Goal: Task Accomplishment & Management: Manage account settings

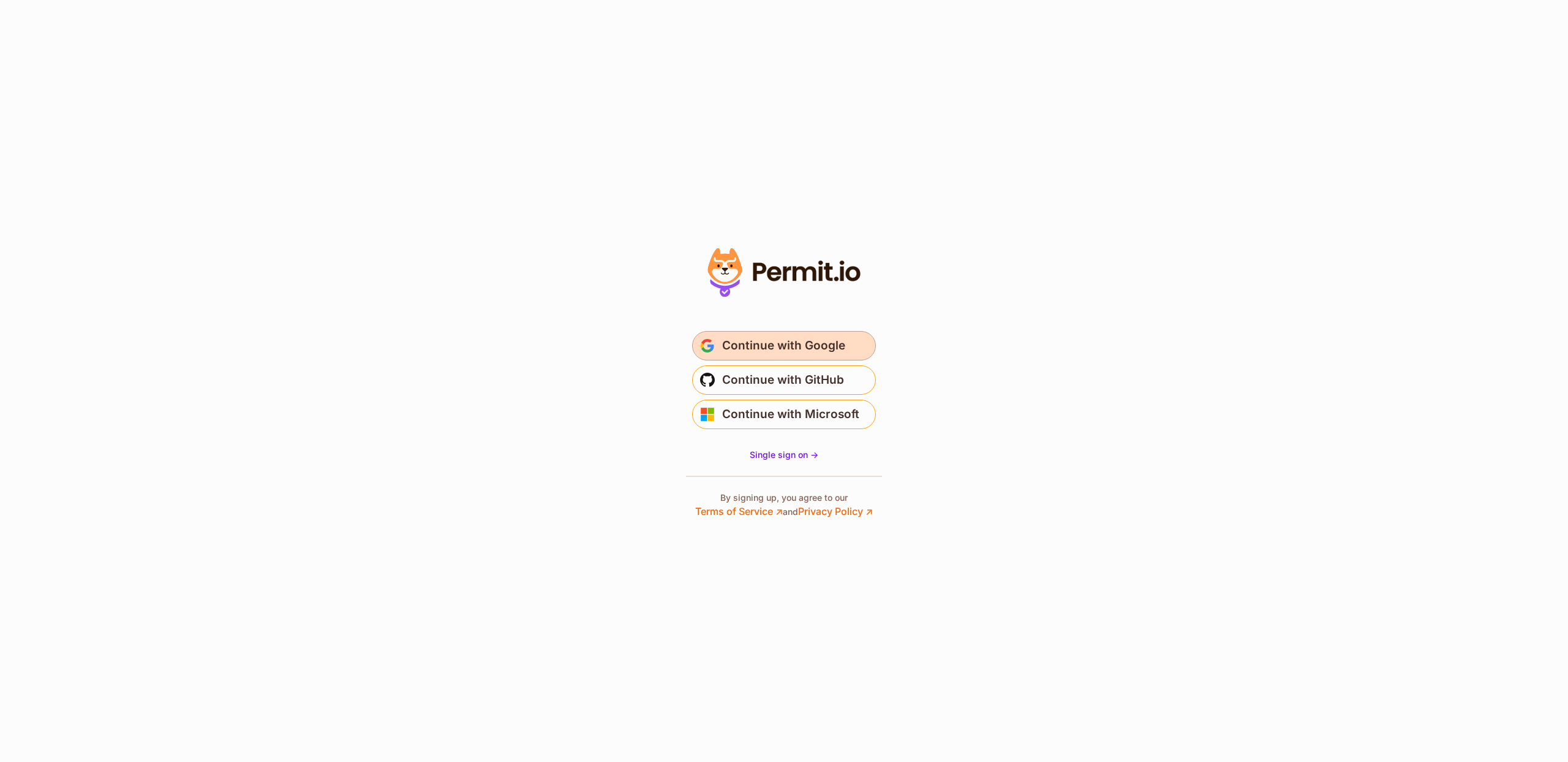
click at [761, 342] on span "Continue with Google" at bounding box center [784, 346] width 123 height 20
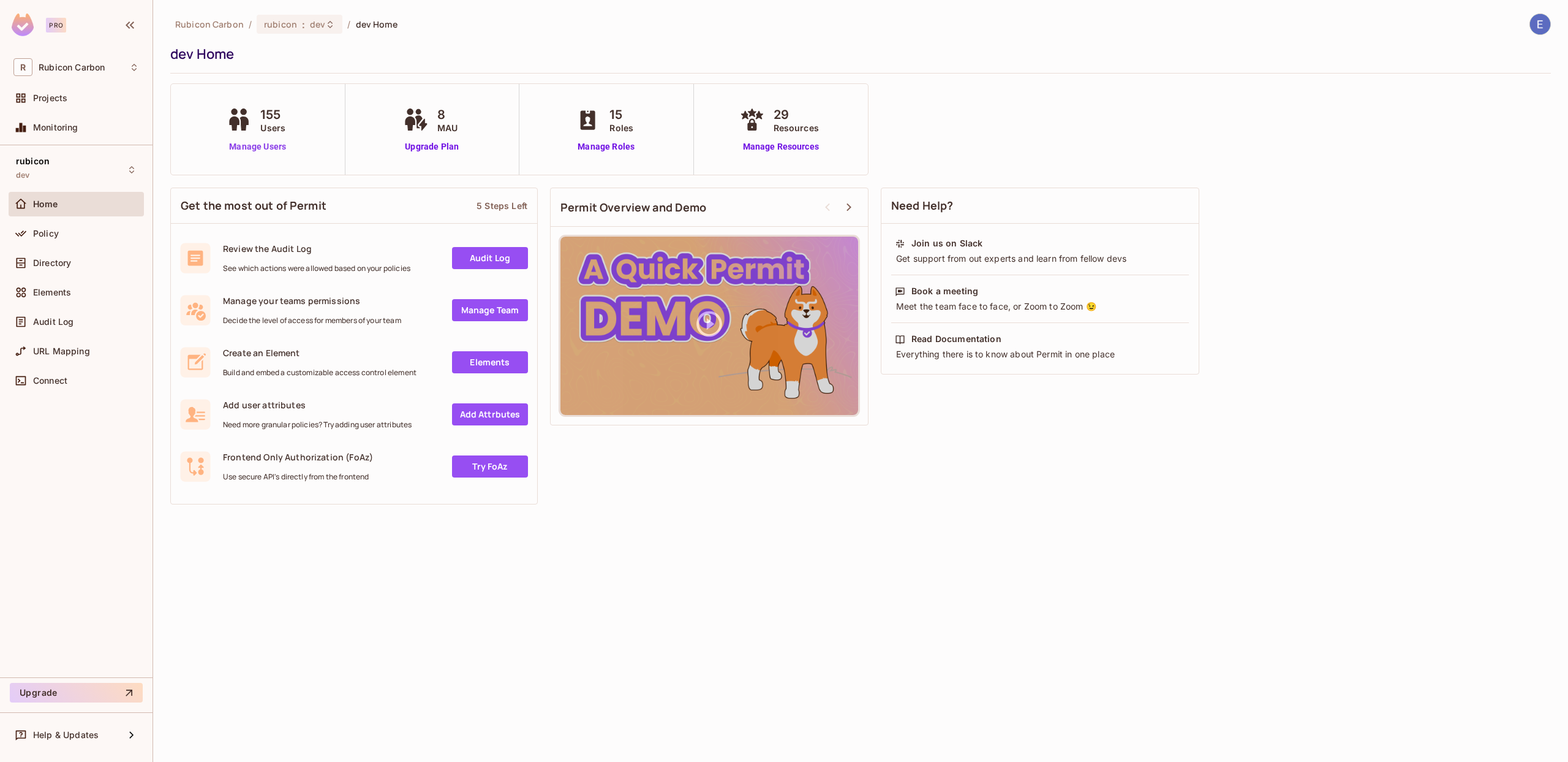
click at [274, 148] on link "Manage Users" at bounding box center [257, 147] width 68 height 13
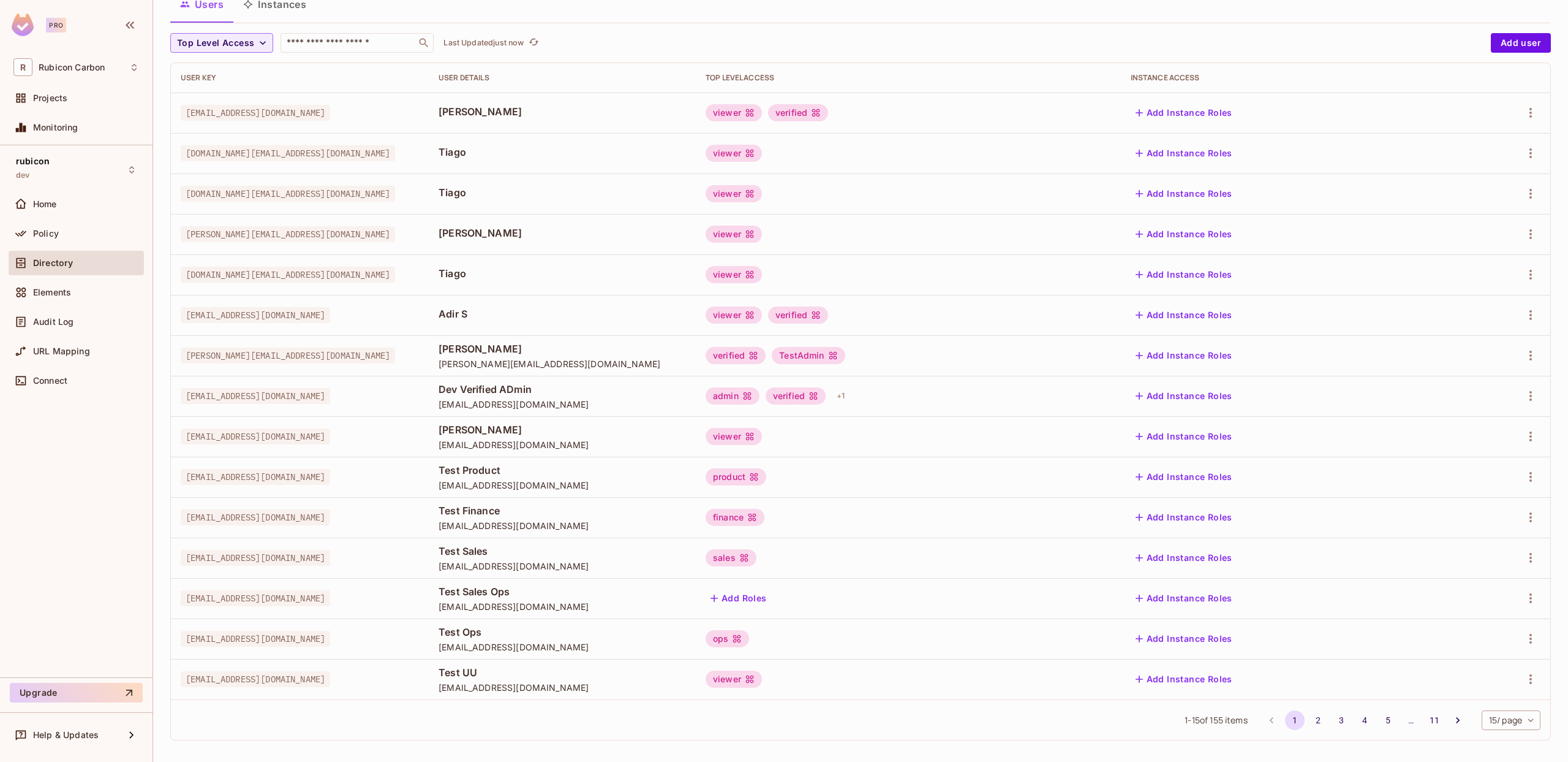
scroll to position [75, 0]
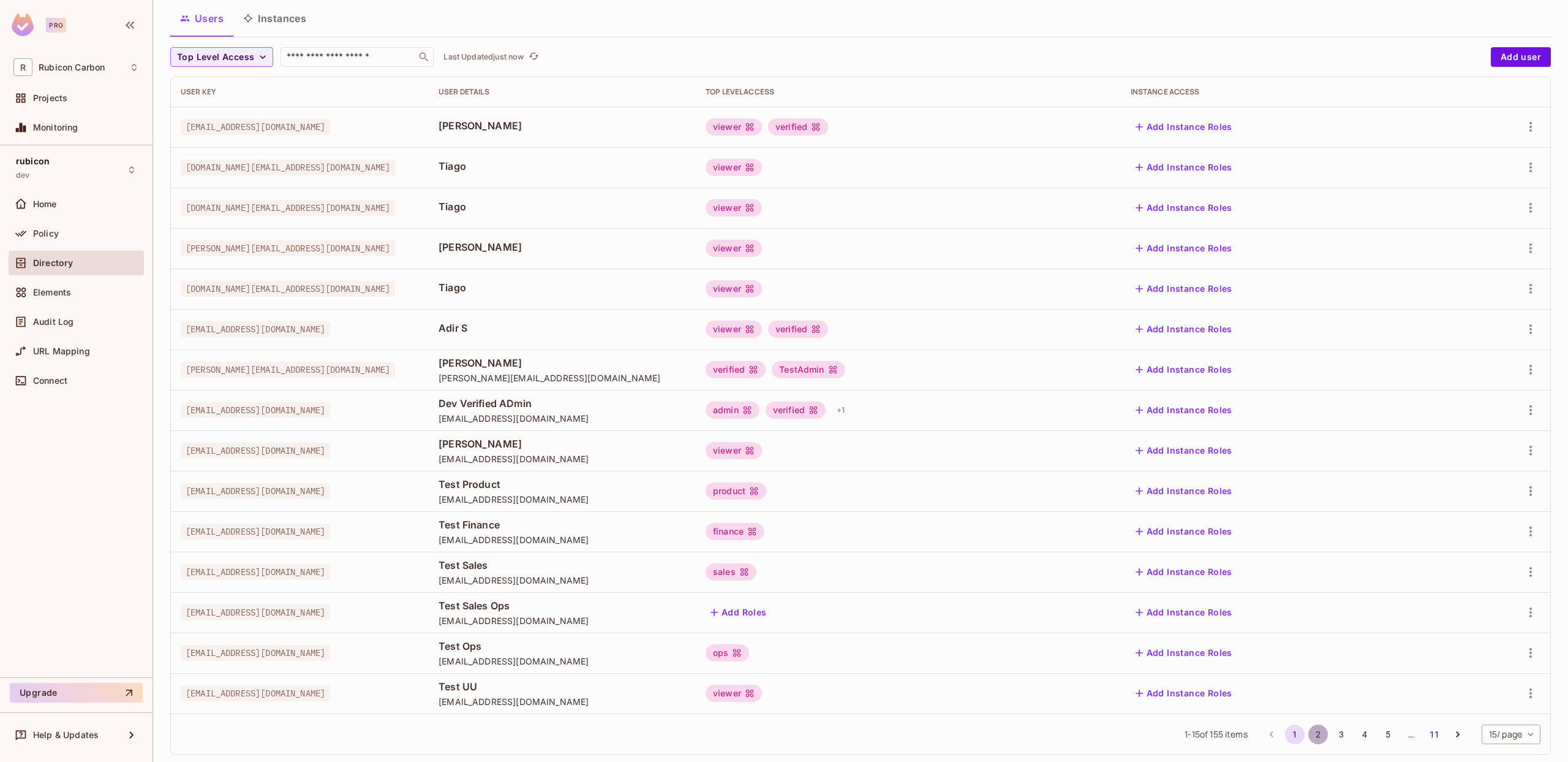
click at [1314, 733] on button "2" at bounding box center [1318, 734] width 20 height 20
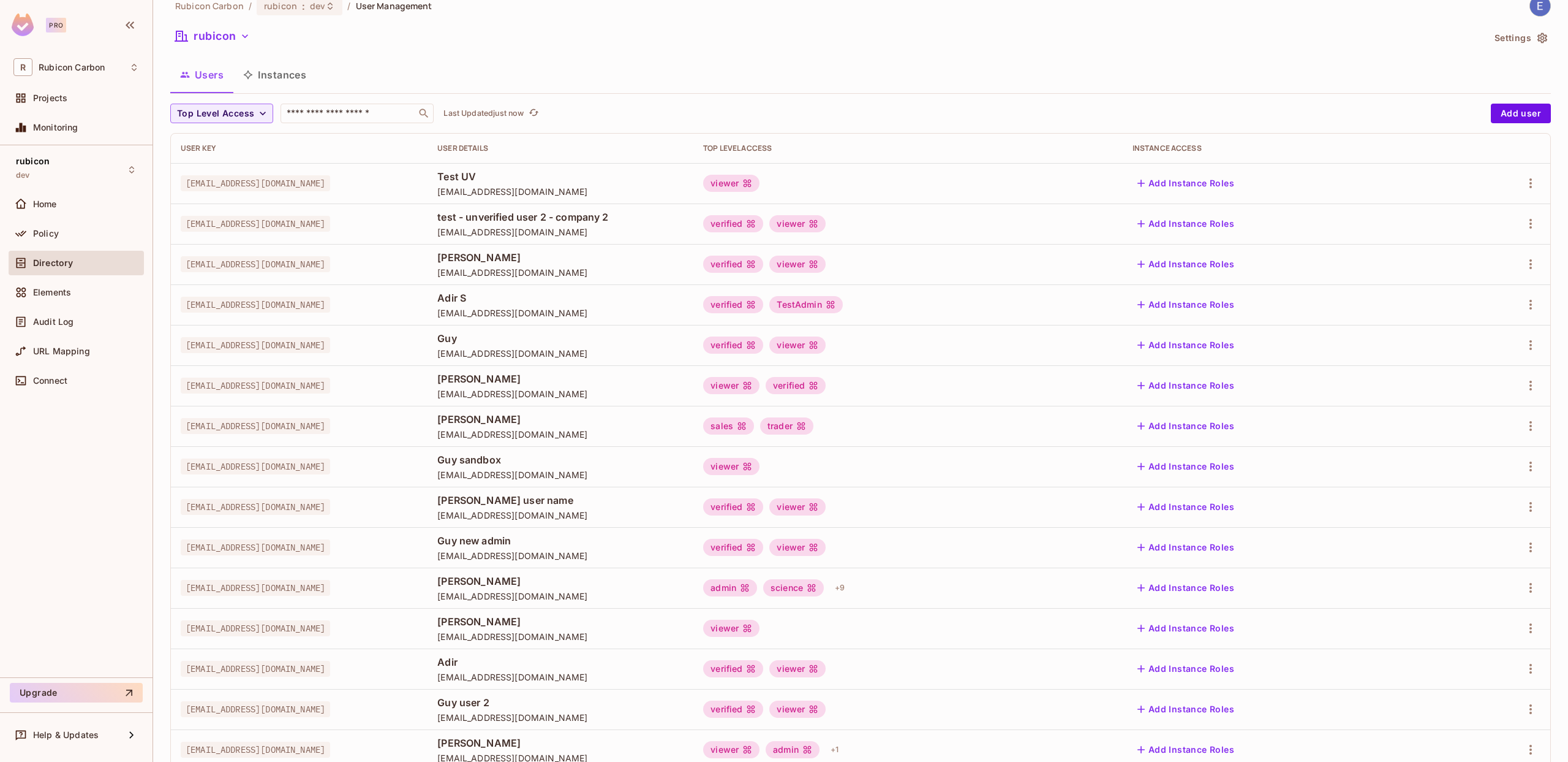
scroll to position [0, 0]
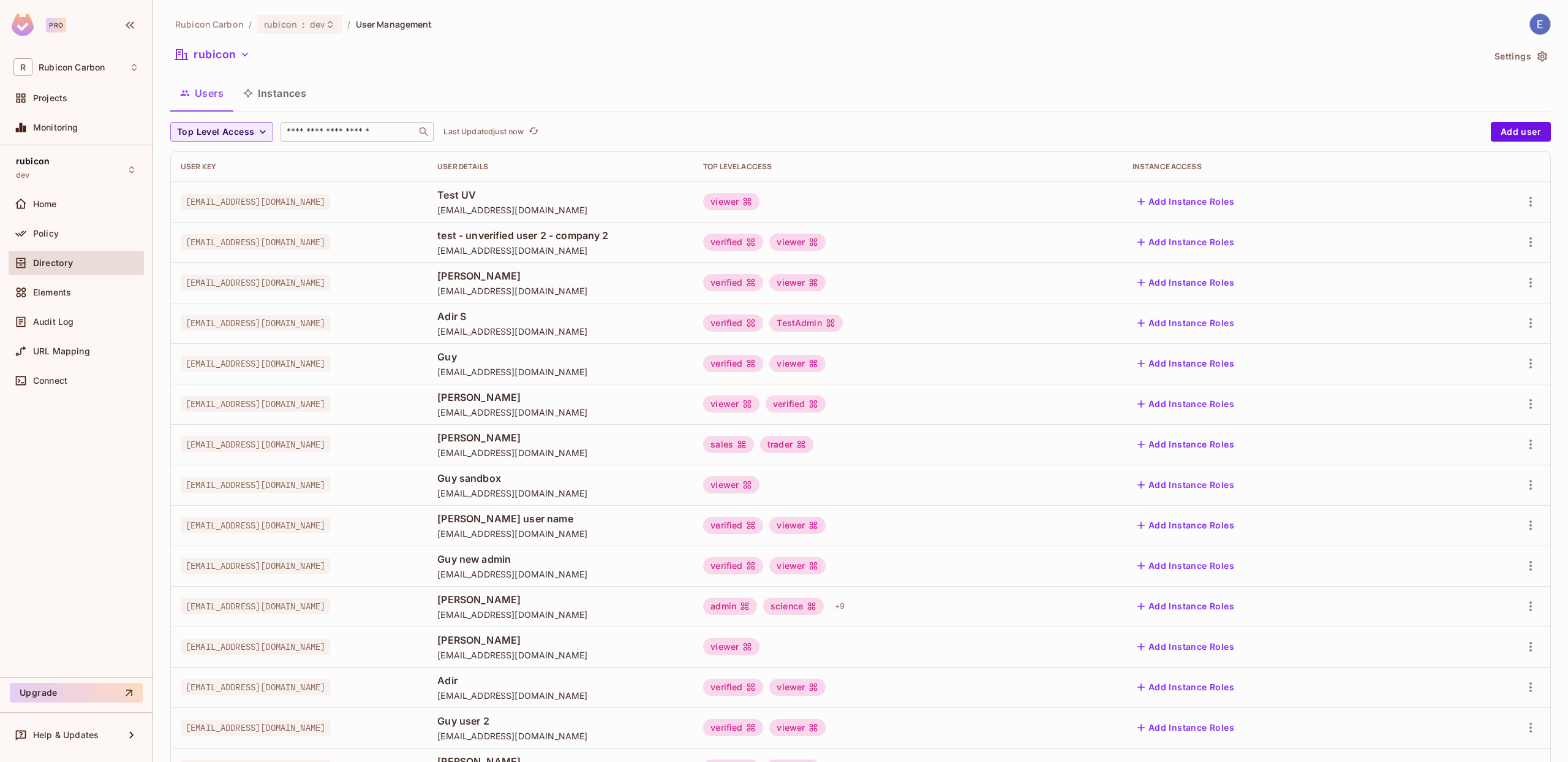
click at [321, 129] on input "text" at bounding box center [349, 132] width 129 height 12
type input "*****"
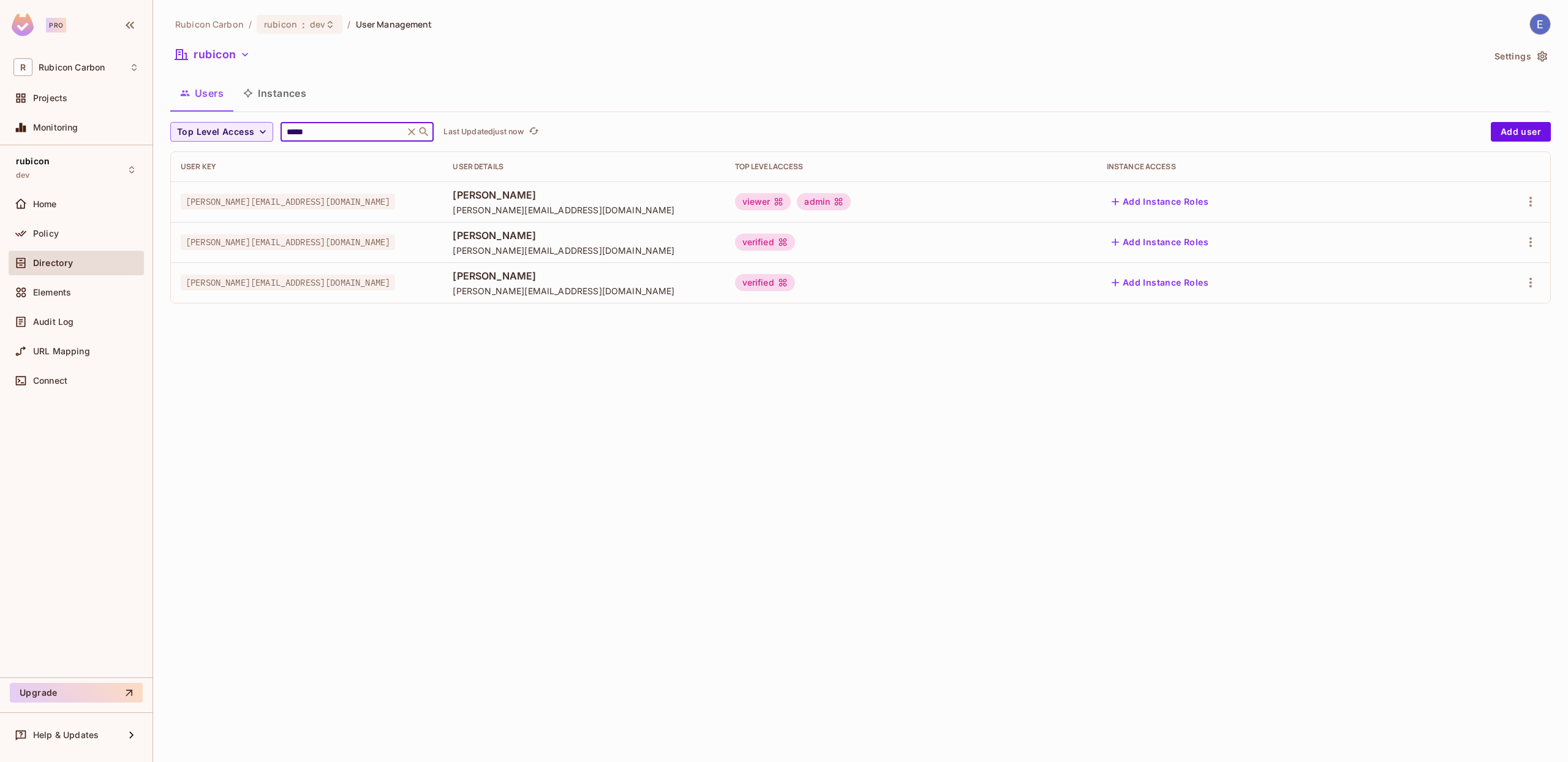
click at [443, 227] on td "erick+local@rubiconcarbon.com" at bounding box center [307, 242] width 272 height 41
click at [409, 135] on icon at bounding box center [412, 132] width 12 height 12
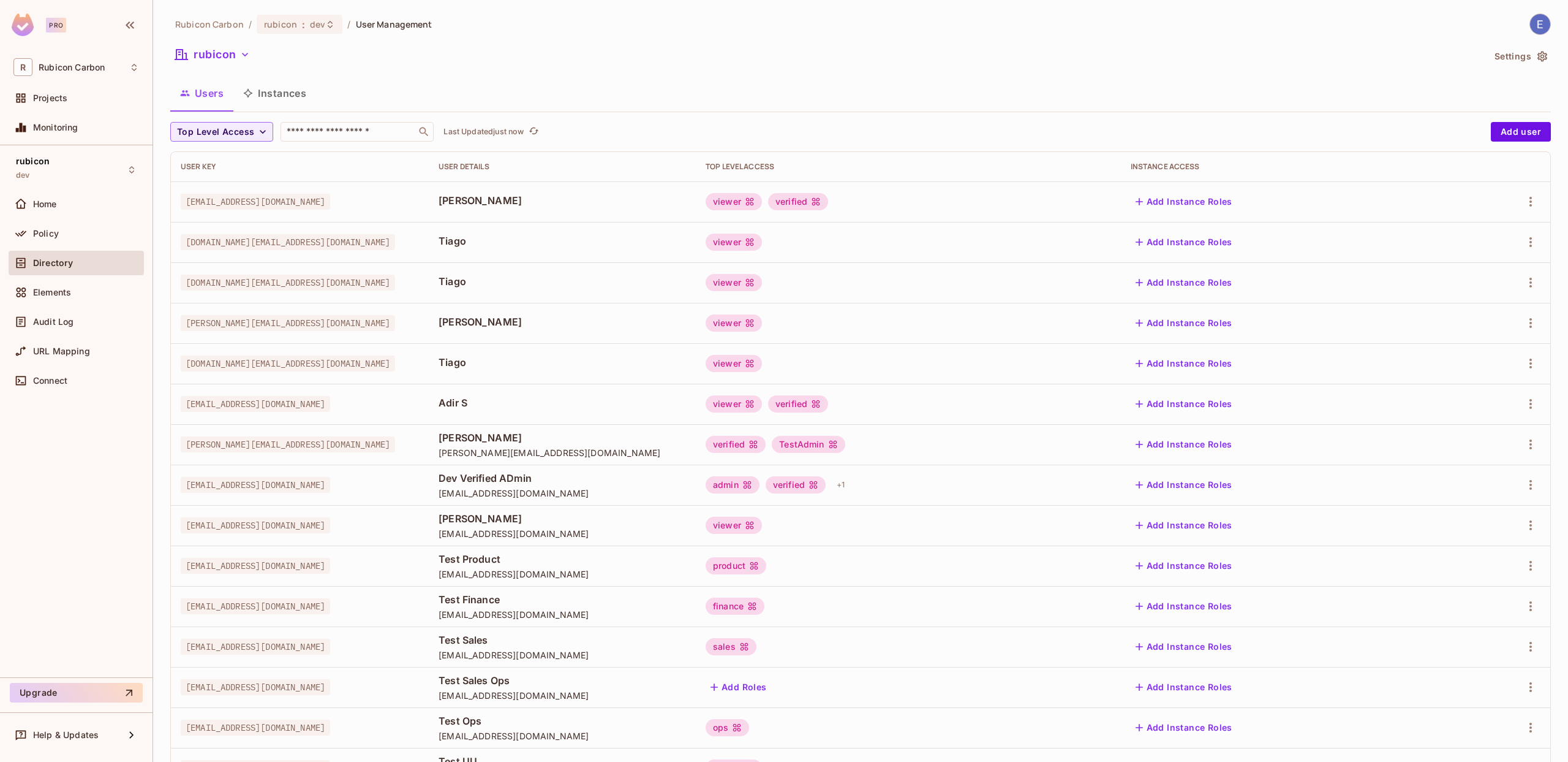
click at [335, 243] on span "[DOMAIN_NAME][EMAIL_ADDRESS][DOMAIN_NAME]" at bounding box center [287, 242] width 214 height 16
click at [62, 209] on div "Home" at bounding box center [76, 204] width 126 height 15
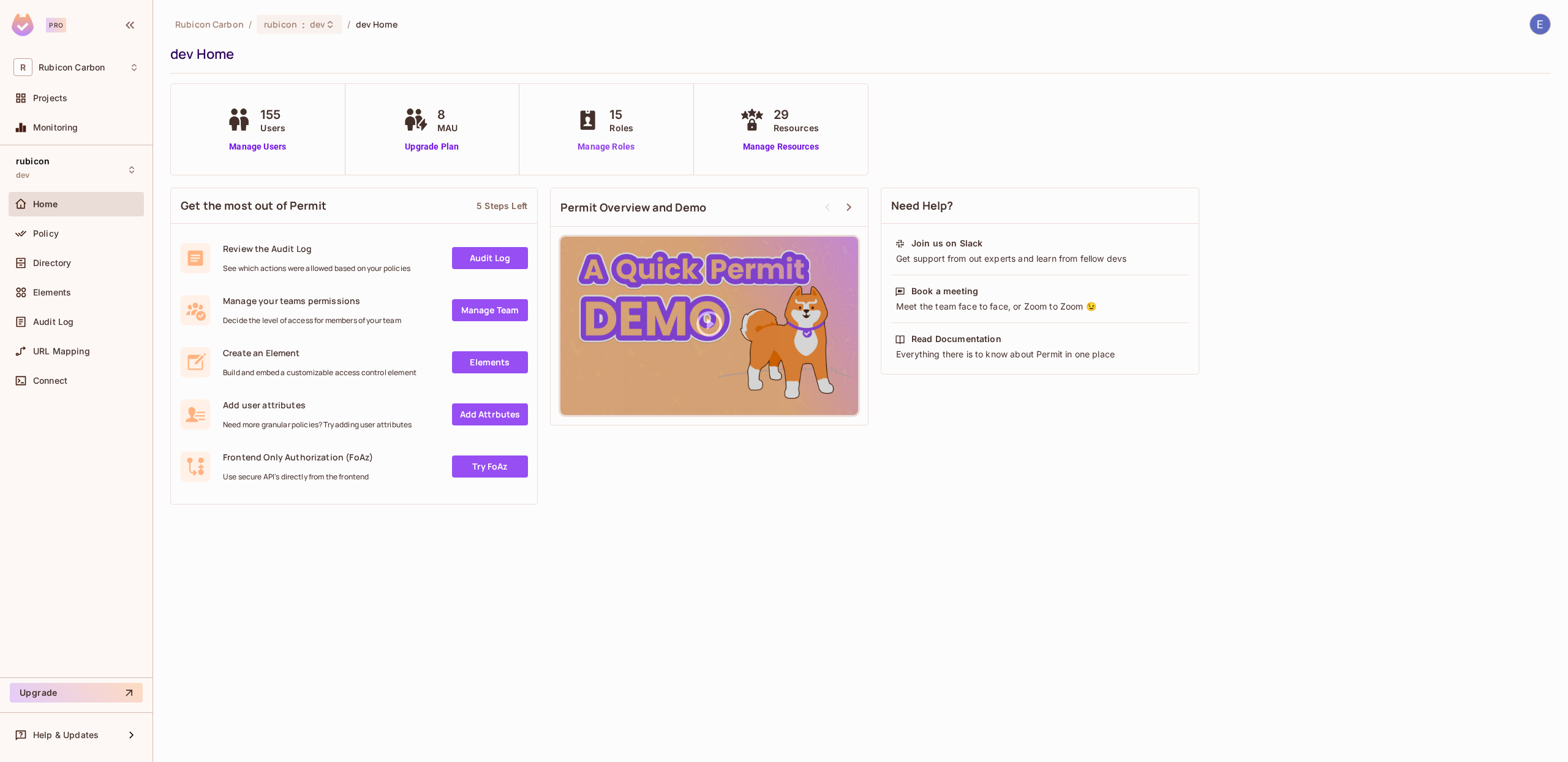
click at [628, 144] on link "Manage Roles" at bounding box center [606, 147] width 67 height 13
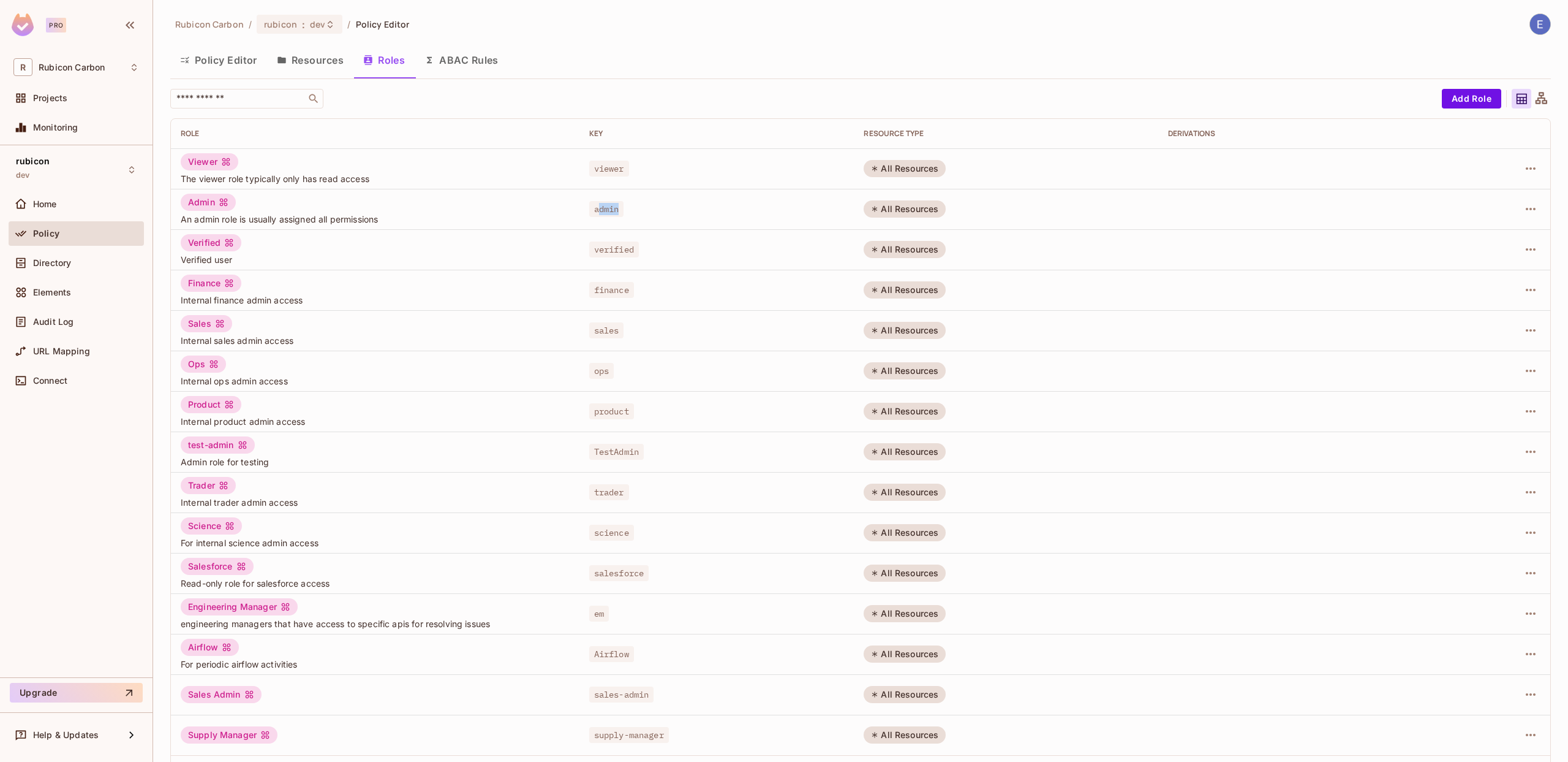
drag, startPoint x: 597, startPoint y: 211, endPoint x: 633, endPoint y: 208, distance: 36.1
click at [633, 208] on div "admin" at bounding box center [717, 209] width 255 height 12
drag, startPoint x: 595, startPoint y: 236, endPoint x: 673, endPoint y: 251, distance: 79.4
click at [678, 247] on td "verified" at bounding box center [717, 249] width 275 height 41
drag, startPoint x: 571, startPoint y: 282, endPoint x: 665, endPoint y: 316, distance: 100.0
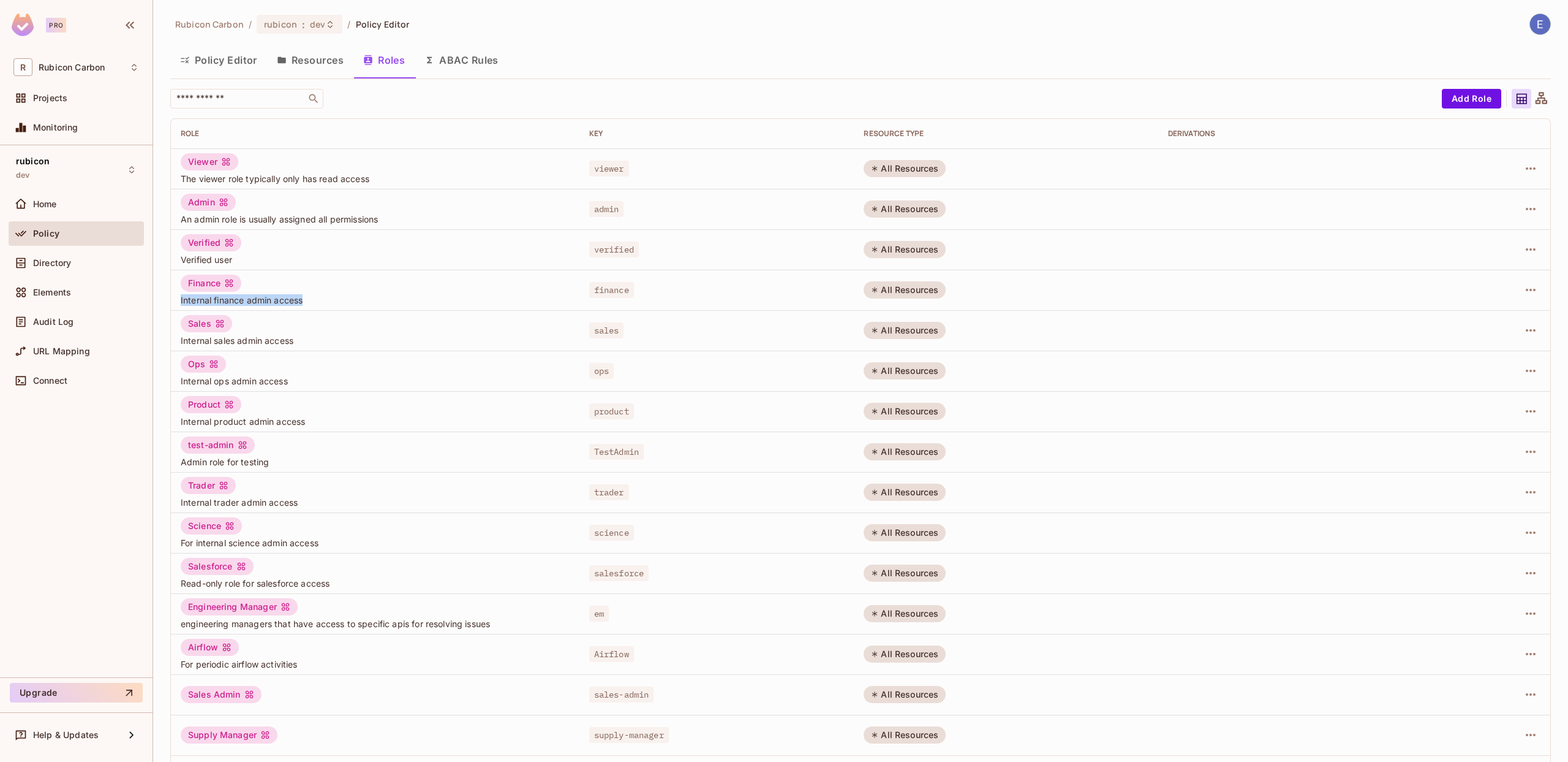
click at [735, 284] on tr "Finance Internal finance admin access finance All Resources" at bounding box center [861, 290] width 1380 height 41
drag, startPoint x: 588, startPoint y: 339, endPoint x: 613, endPoint y: 335, distance: 25.3
click at [625, 336] on td "sales" at bounding box center [717, 330] width 275 height 41
click at [593, 327] on span "sales" at bounding box center [606, 330] width 35 height 16
drag, startPoint x: 606, startPoint y: 334, endPoint x: 625, endPoint y: 335, distance: 19.0
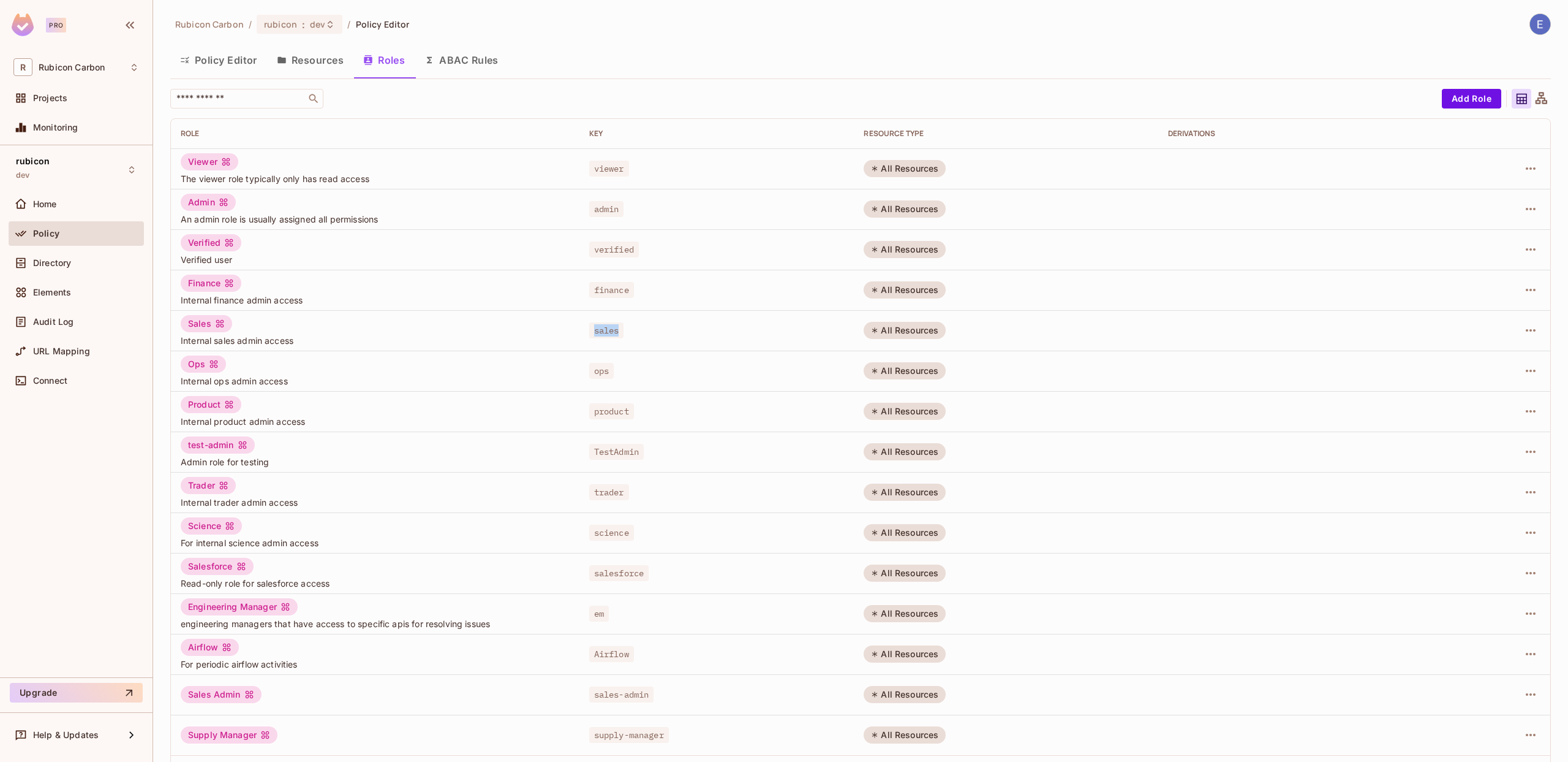
click at [625, 335] on div "sales" at bounding box center [717, 330] width 255 height 12
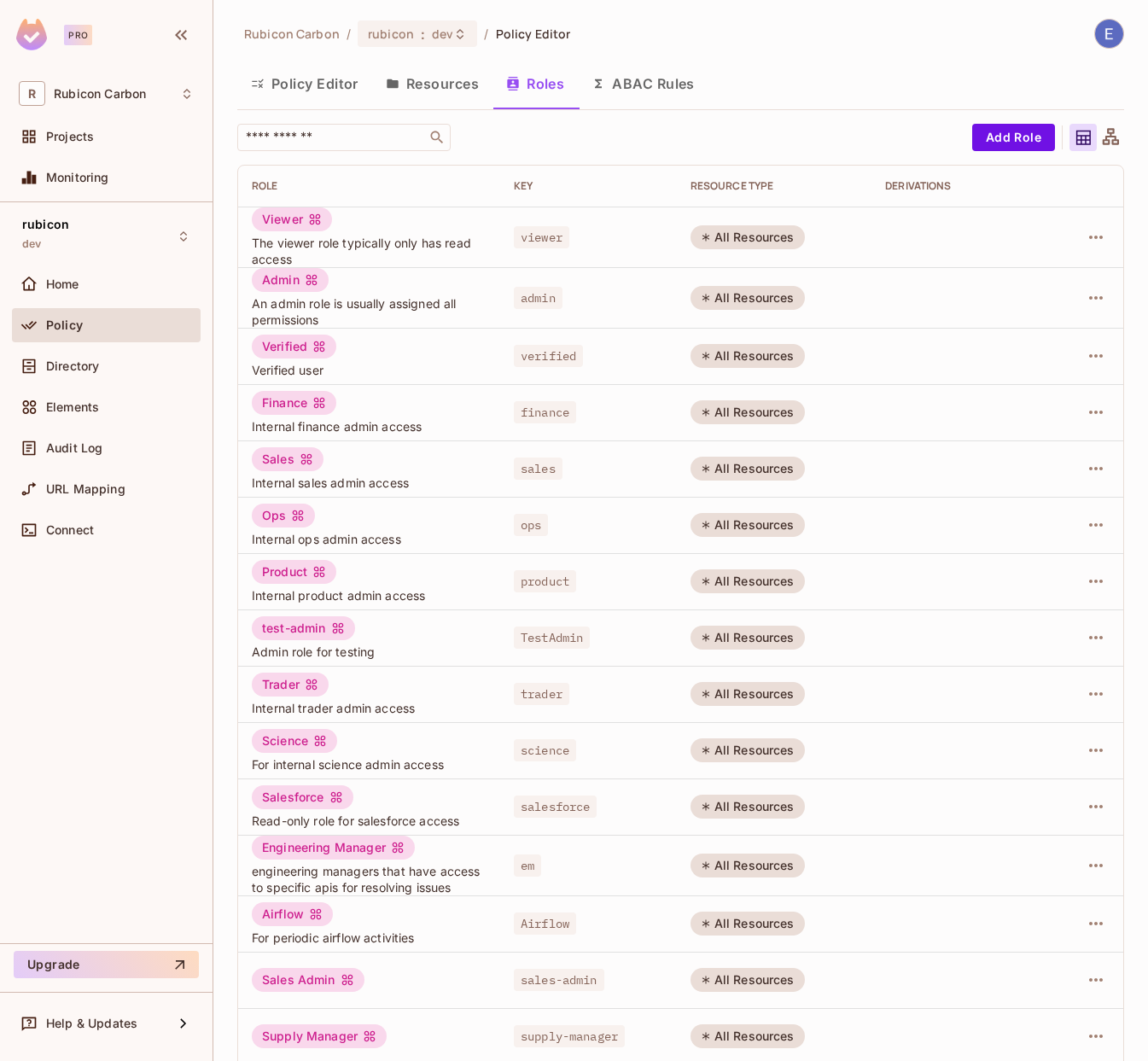
click at [359, 240] on span "The viewer role typically only has read access" at bounding box center [368, 251] width 235 height 32
click at [1087, 478] on button "button" at bounding box center [1096, 469] width 27 height 27
click at [1039, 513] on li "Edit Role" at bounding box center [1009, 508] width 151 height 38
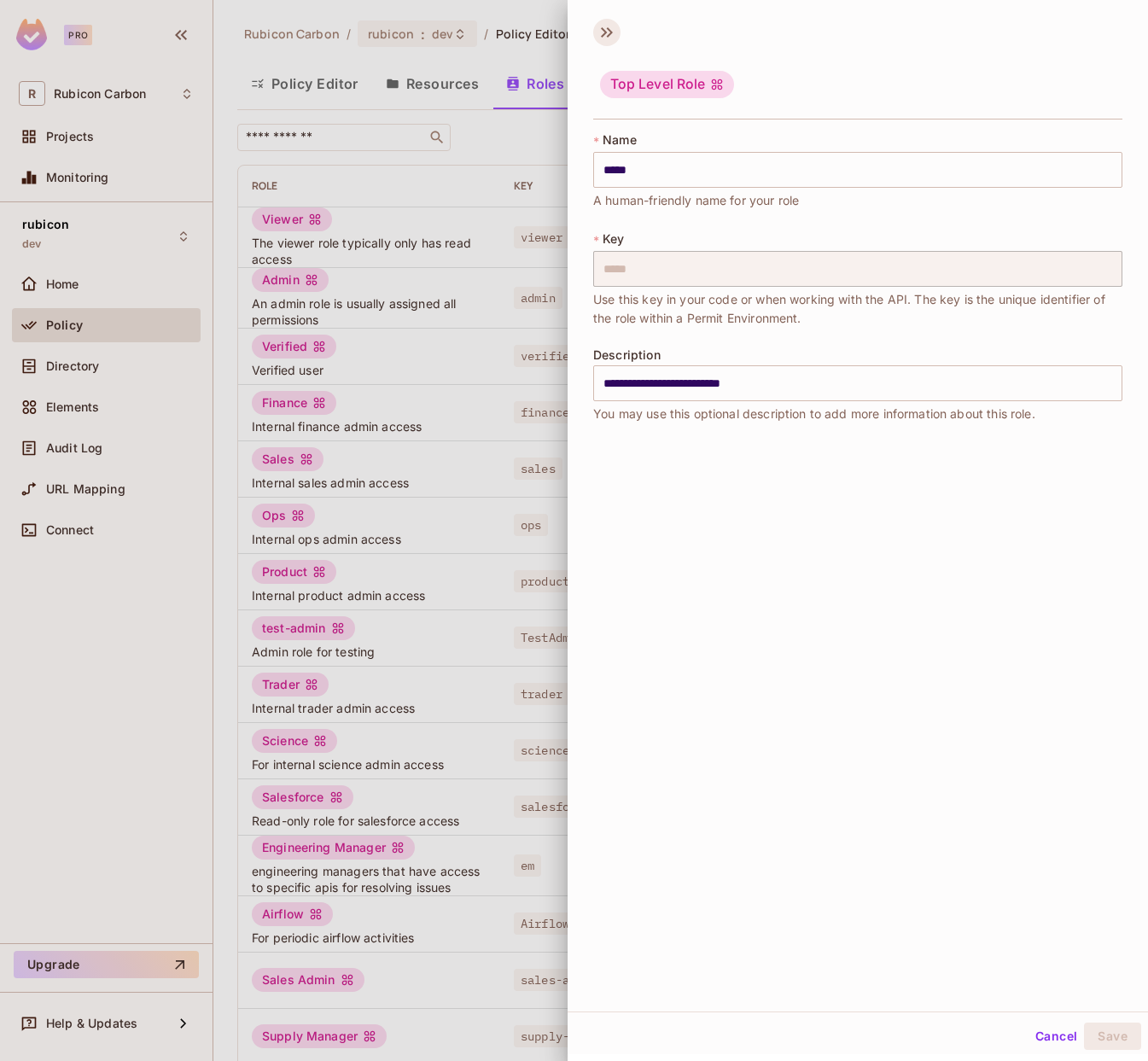
click at [598, 32] on icon at bounding box center [607, 32] width 27 height 27
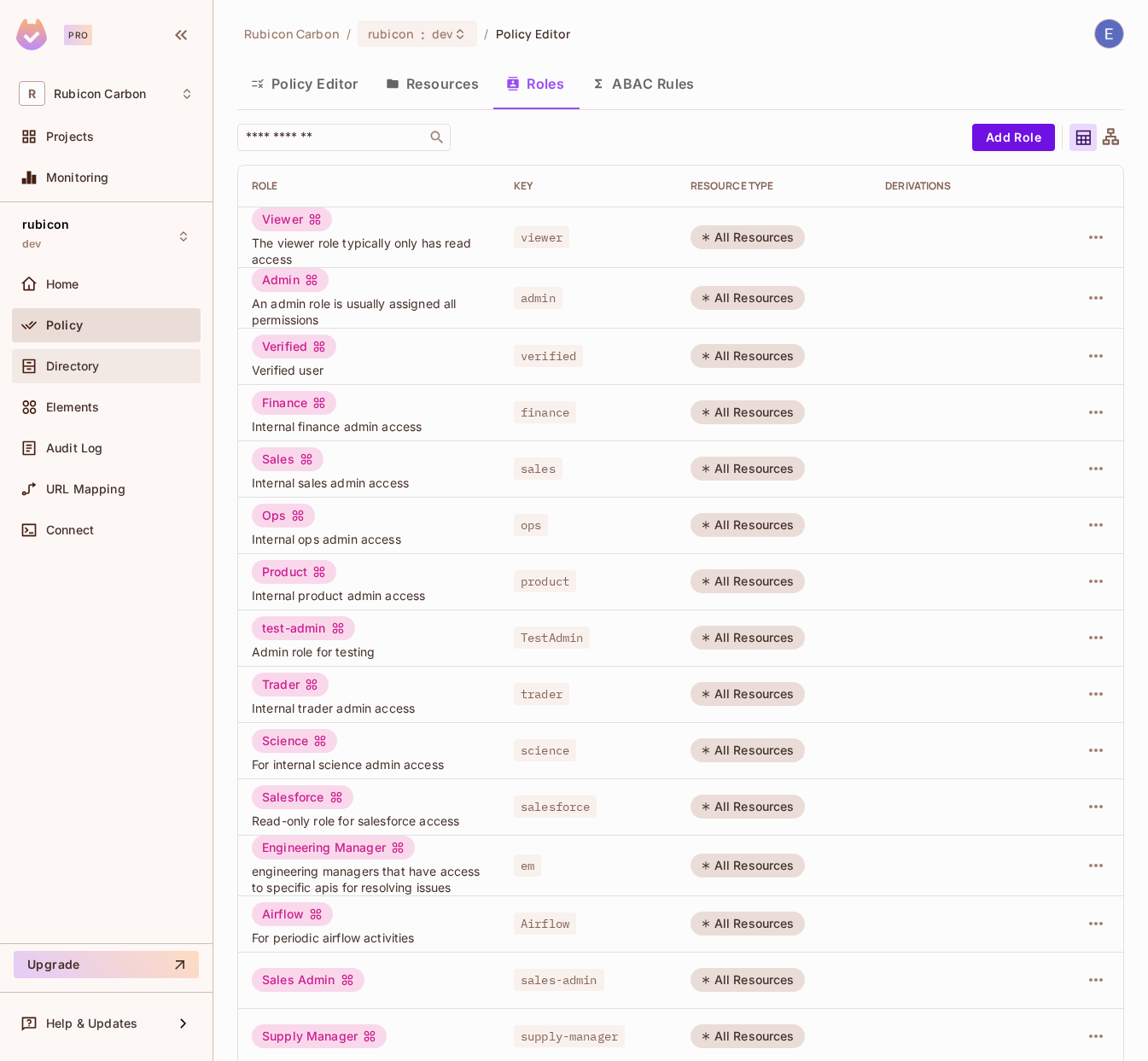
click at [83, 368] on span "Directory" at bounding box center [73, 366] width 53 height 14
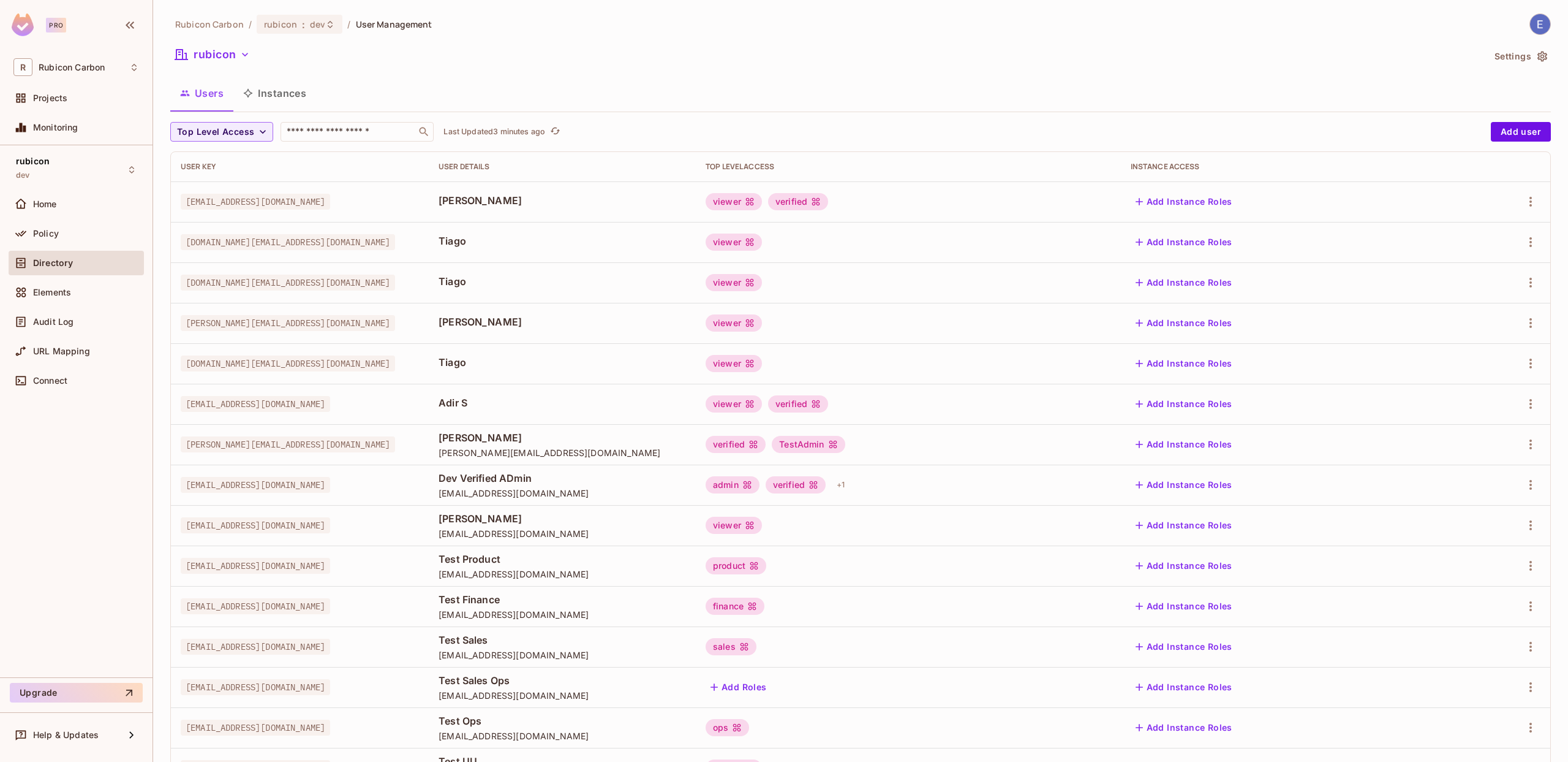
click at [762, 198] on div "viewer" at bounding box center [734, 201] width 56 height 17
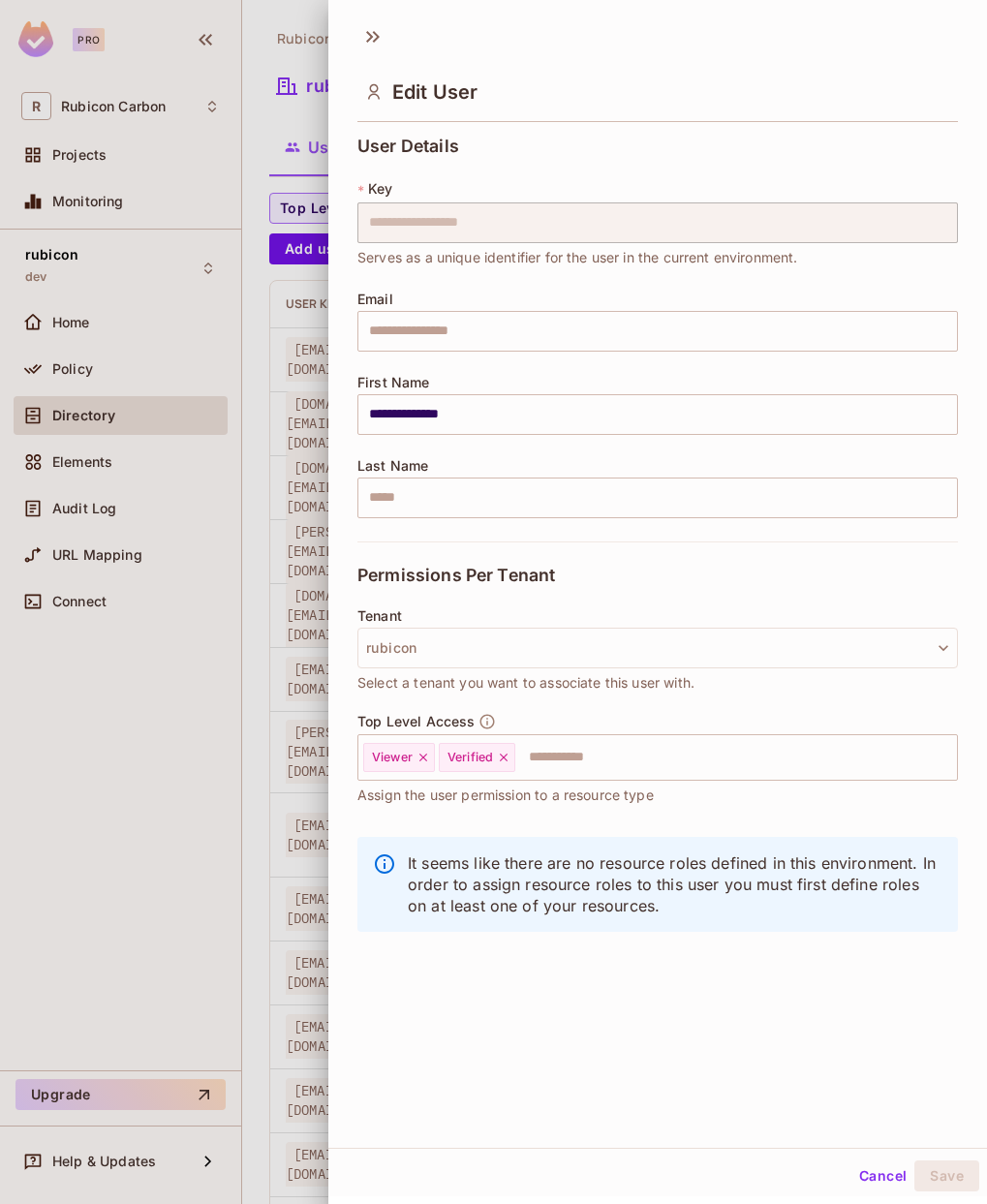
click at [290, 513] on div at bounding box center [493, 602] width 987 height 1204
click at [291, 513] on td "[DOMAIN_NAME][EMAIL_ADDRESS][DOMAIN_NAME]" at bounding box center [349, 487] width 157 height 64
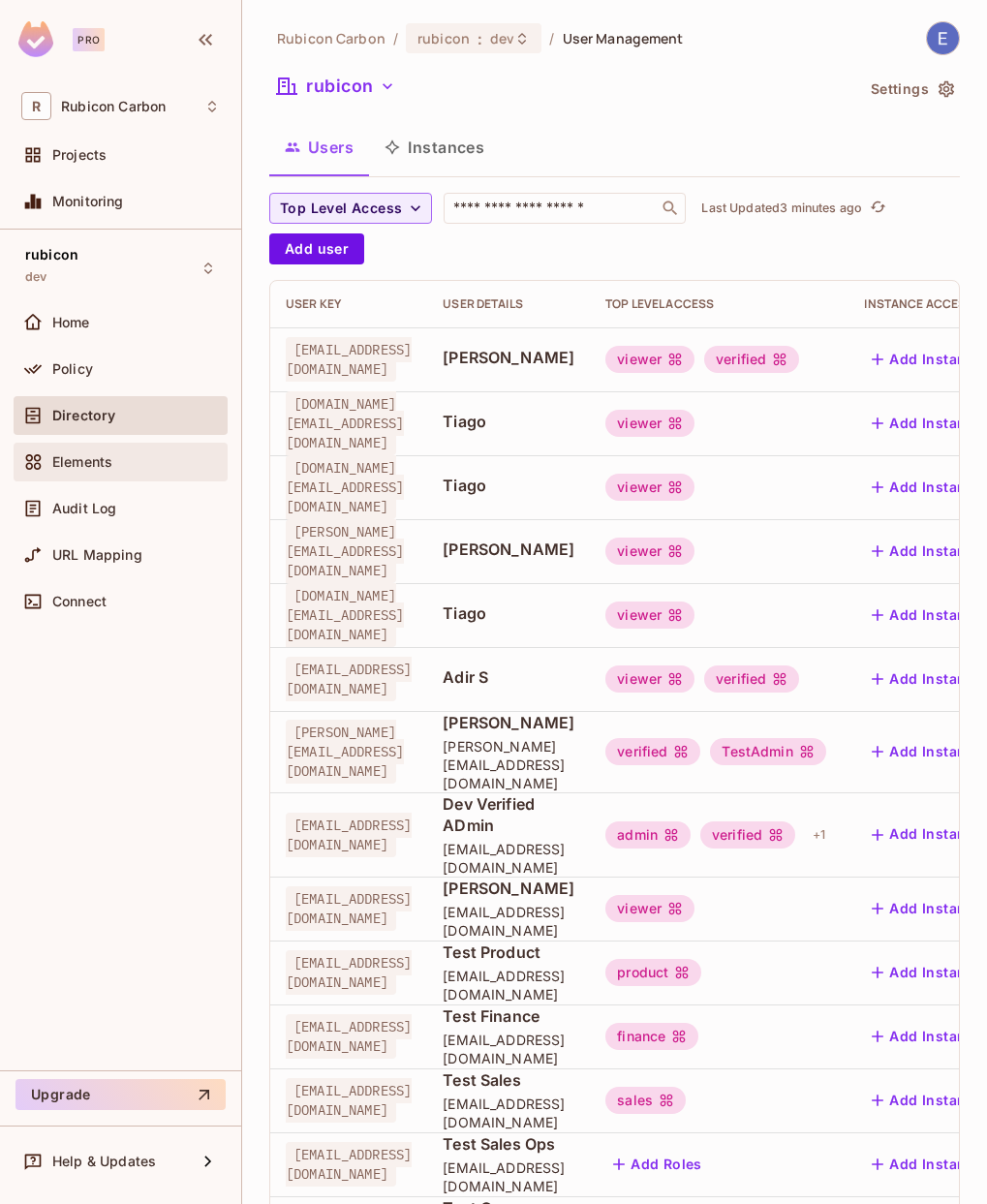
click at [148, 456] on div "Elements" at bounding box center [136, 462] width 168 height 16
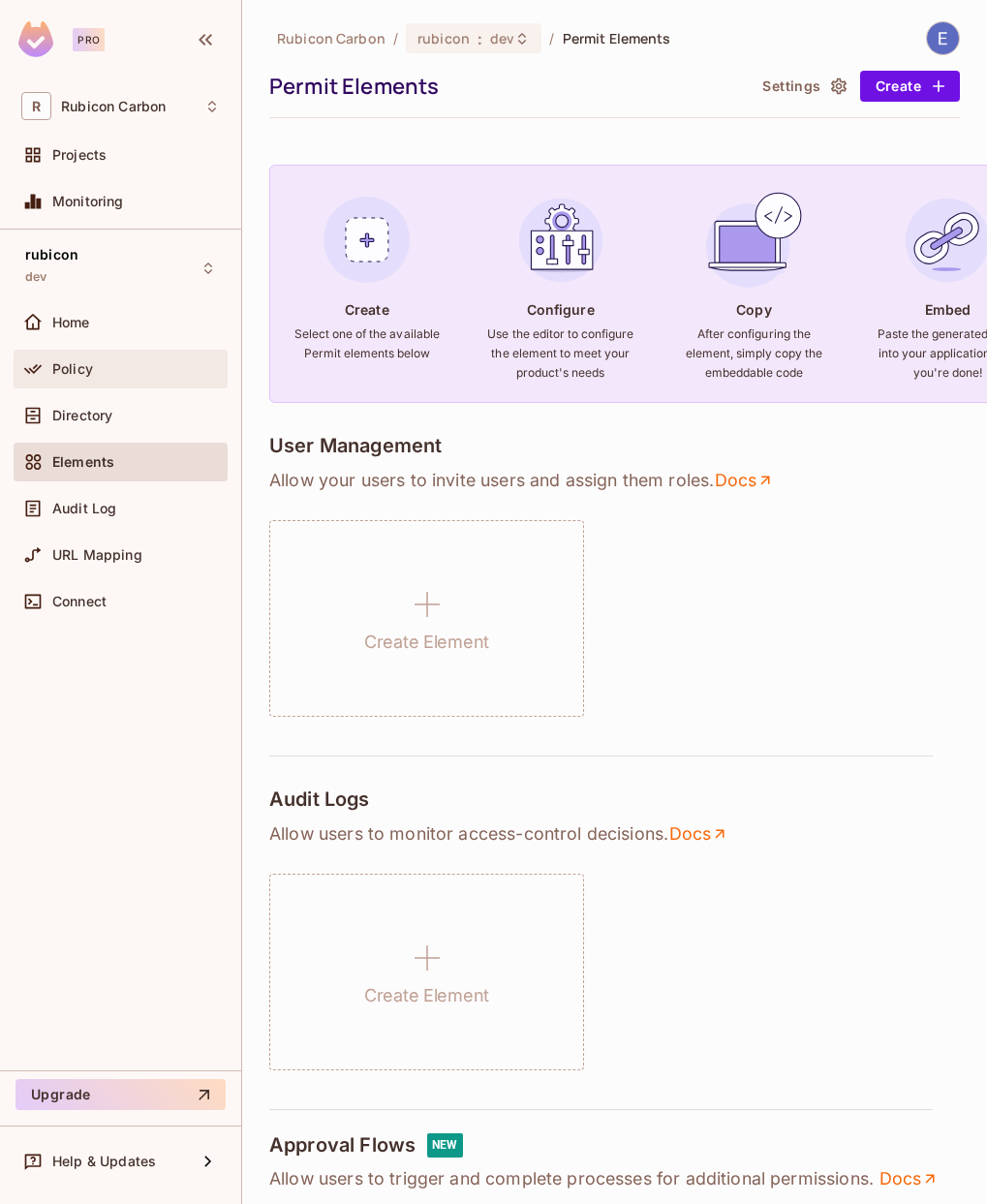
click at [111, 381] on div "Policy" at bounding box center [120, 369] width 214 height 39
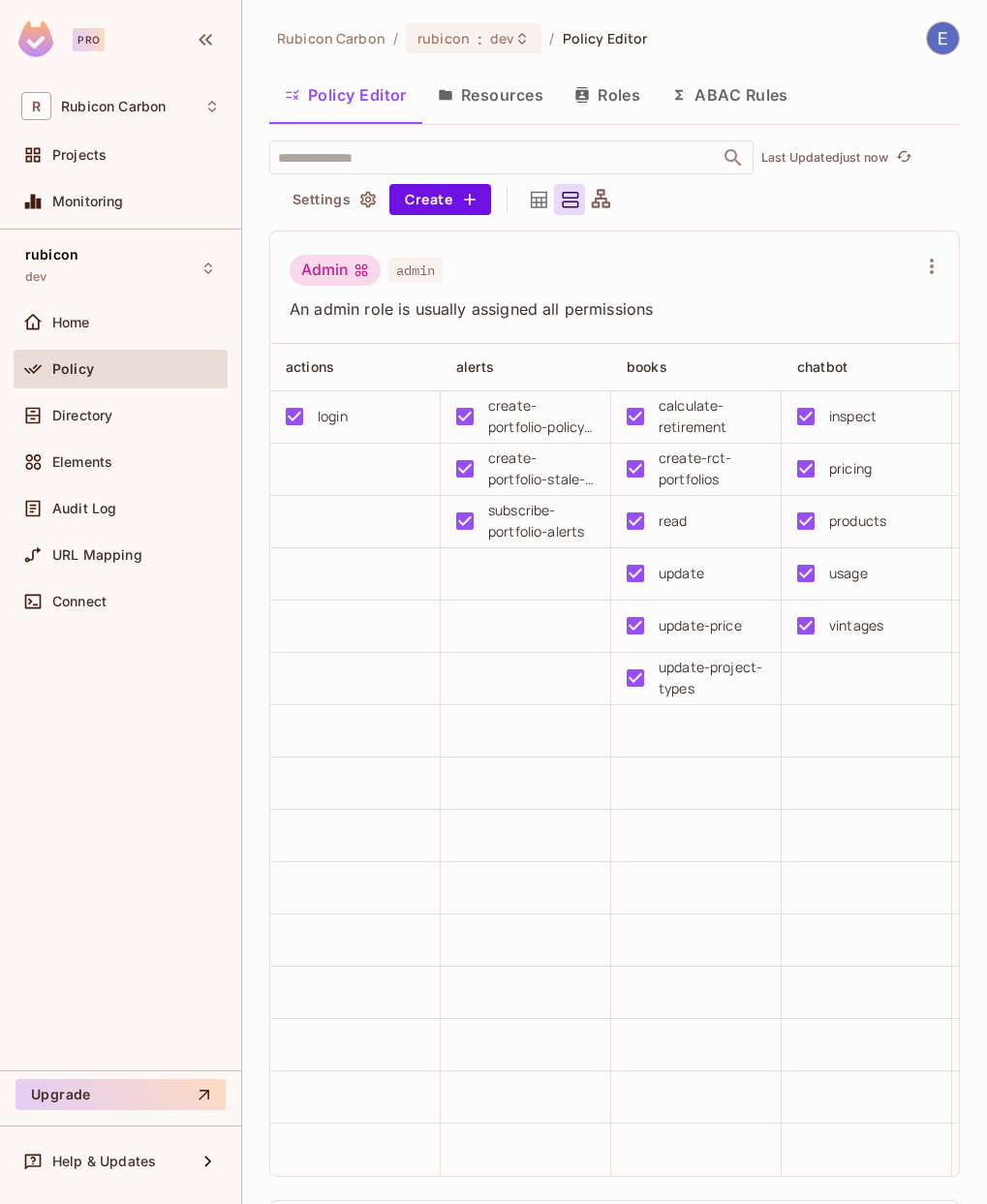
click at [500, 87] on button "Resources" at bounding box center [490, 95] width 137 height 49
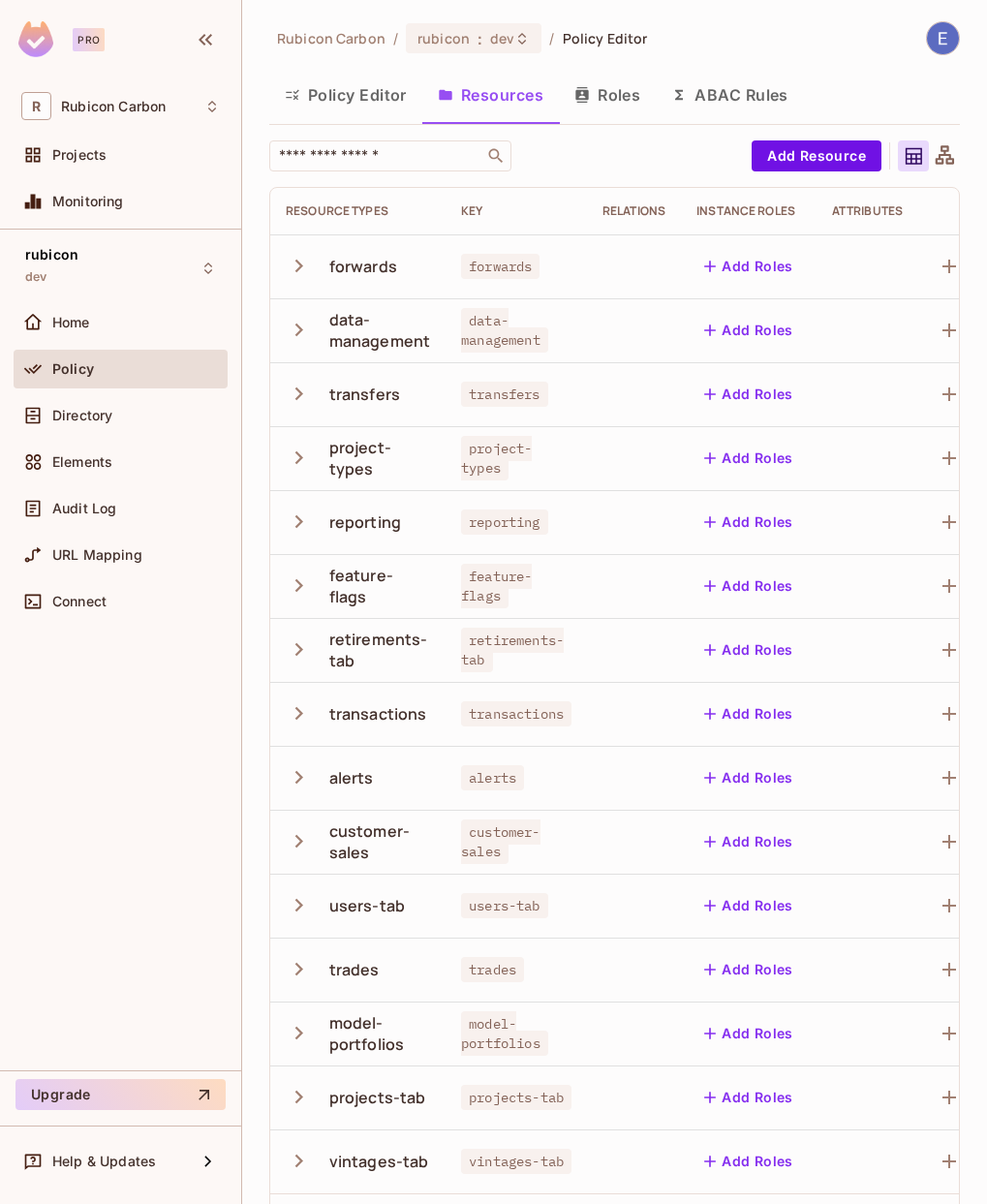
click at [294, 263] on icon "button" at bounding box center [298, 266] width 26 height 26
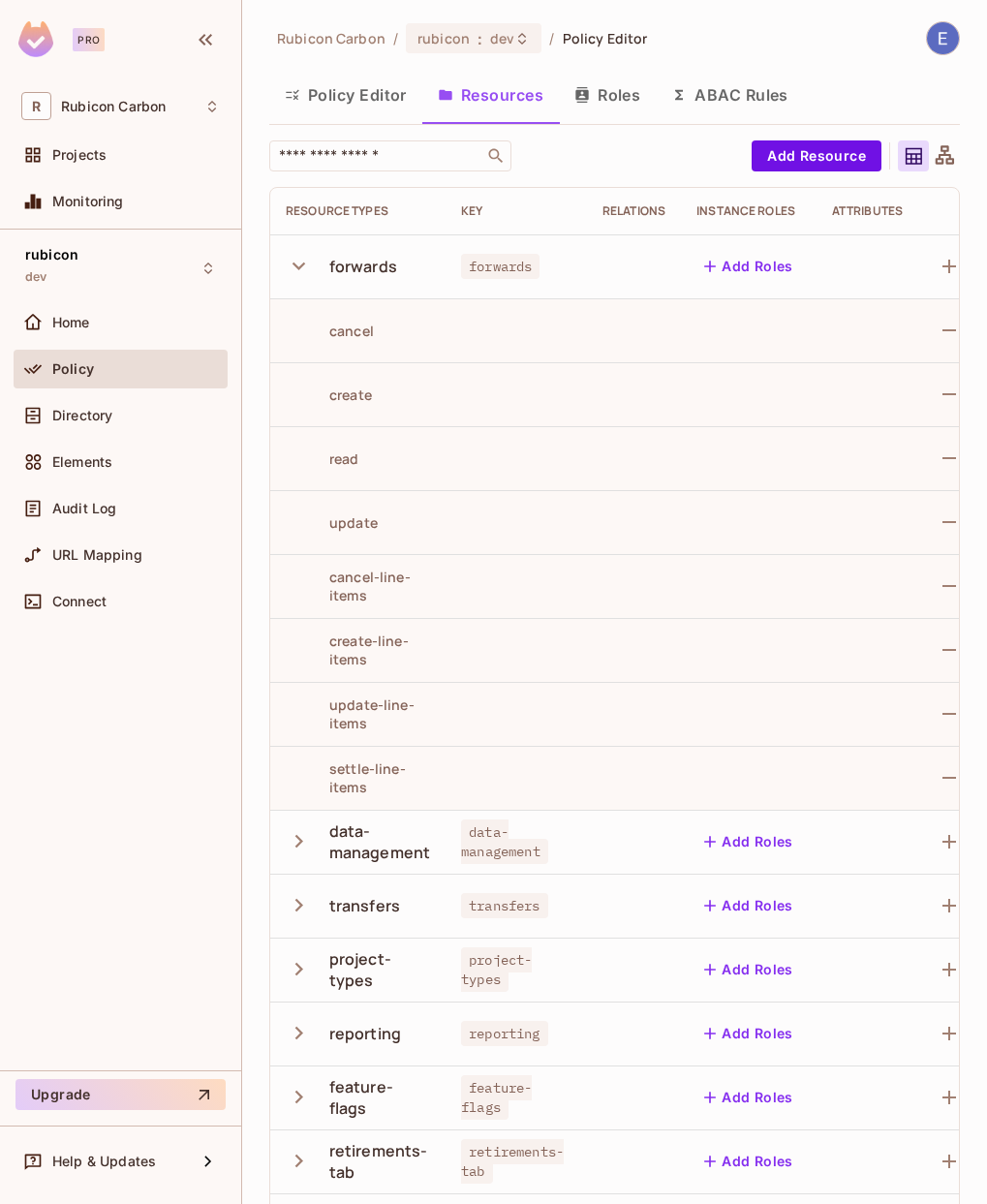
click at [295, 262] on icon "button" at bounding box center [298, 266] width 26 height 26
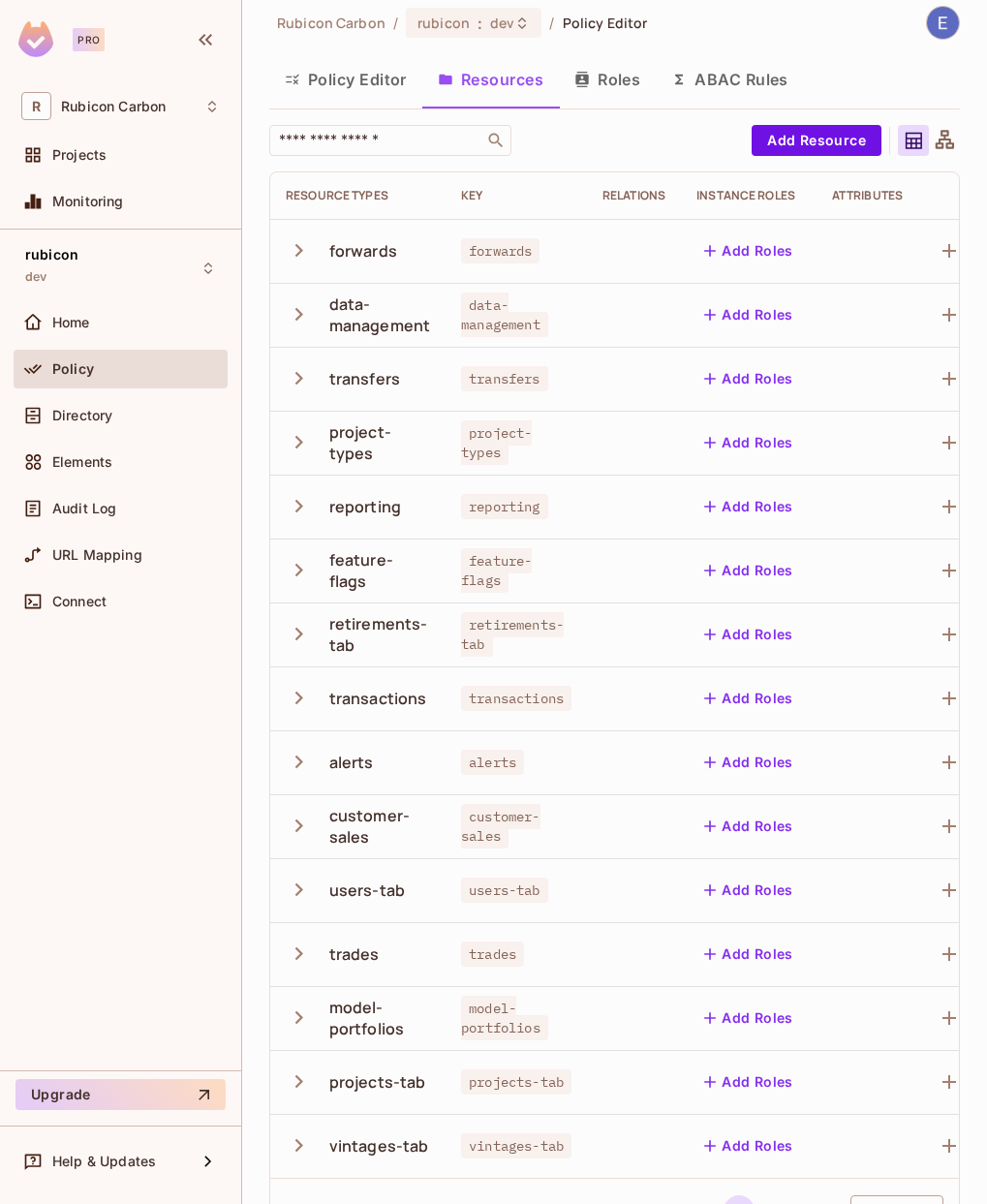
scroll to position [84, 0]
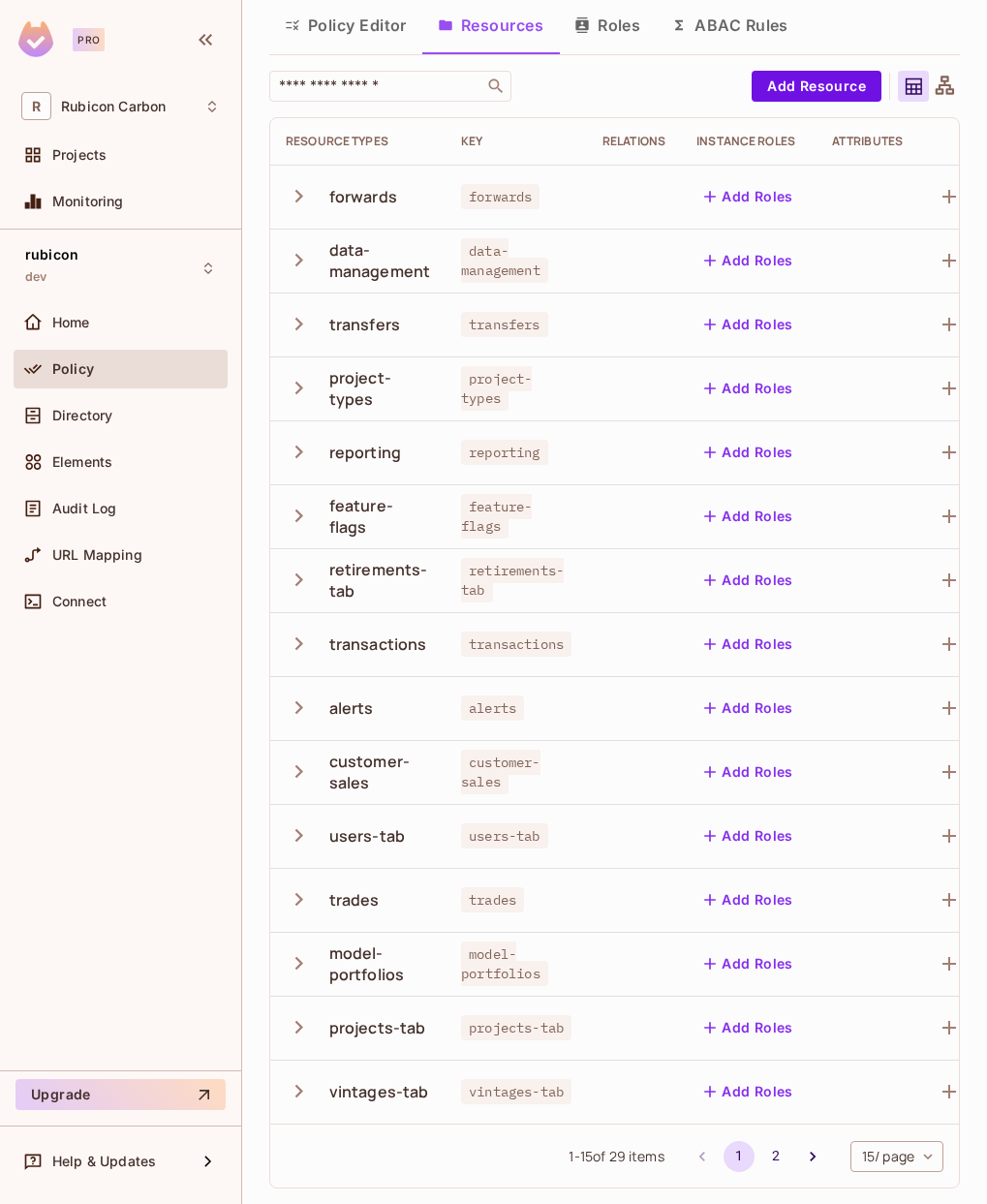
click at [285, 886] on icon "button" at bounding box center [298, 898] width 26 height 26
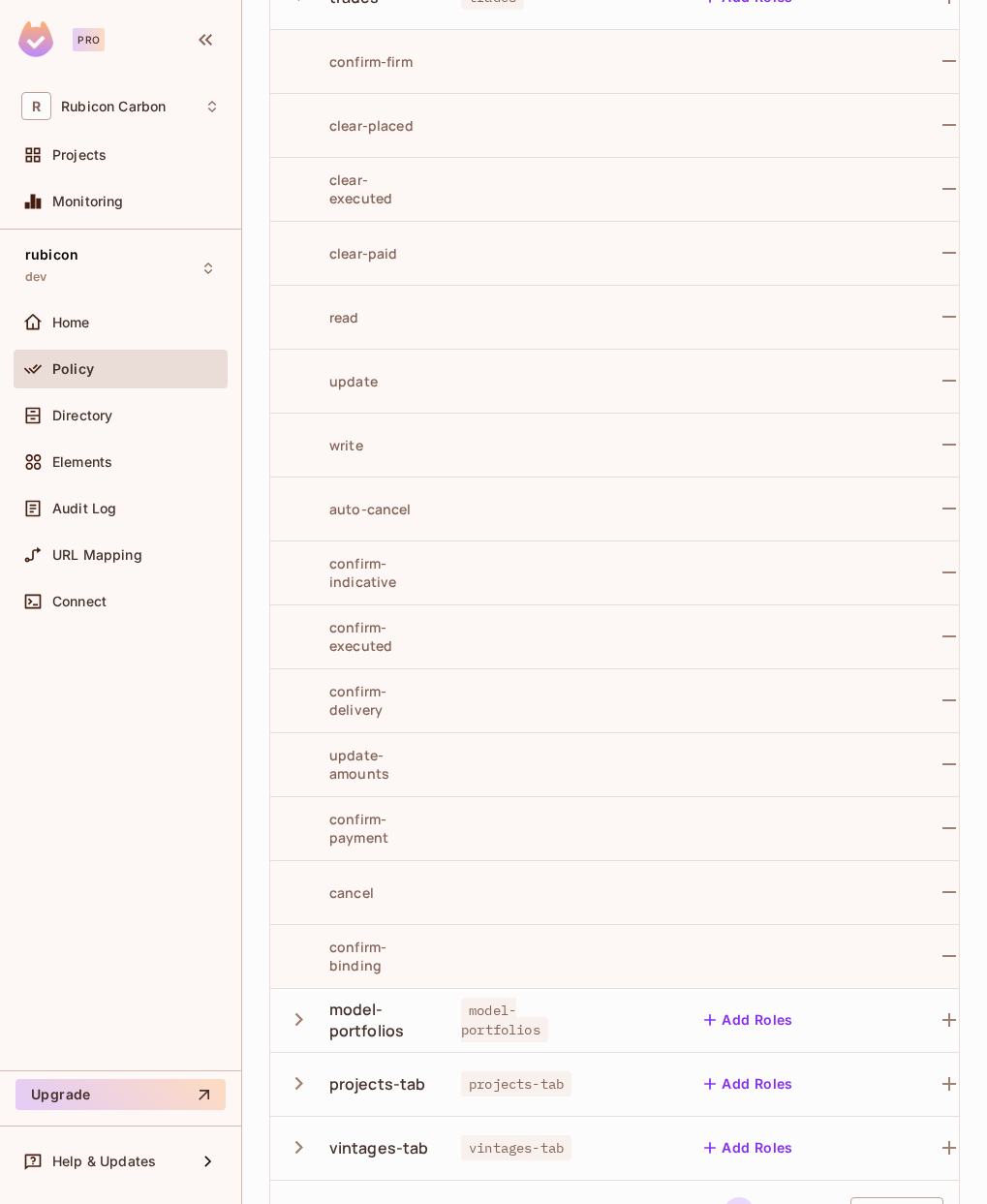
scroll to position [1043, 0]
